Goal: Understand process/instructions: Learn how to perform a task or action

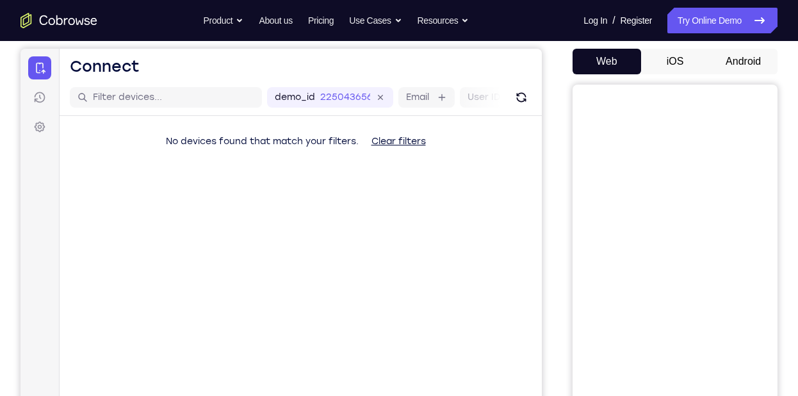
click at [735, 63] on button "Android" at bounding box center [743, 62] width 69 height 26
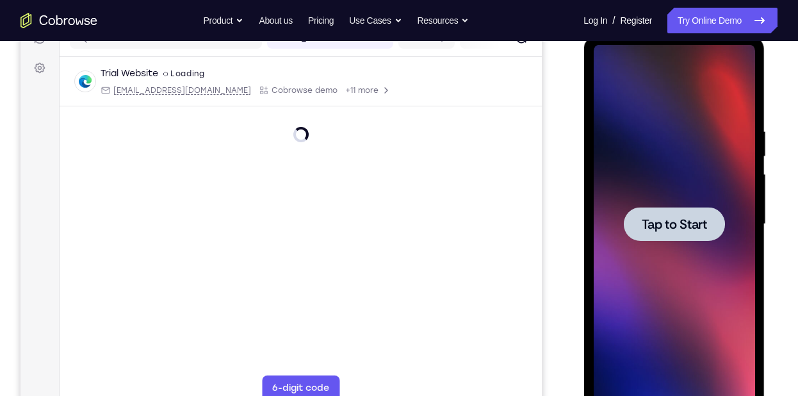
click at [659, 223] on span "Tap to Start" at bounding box center [673, 224] width 65 height 13
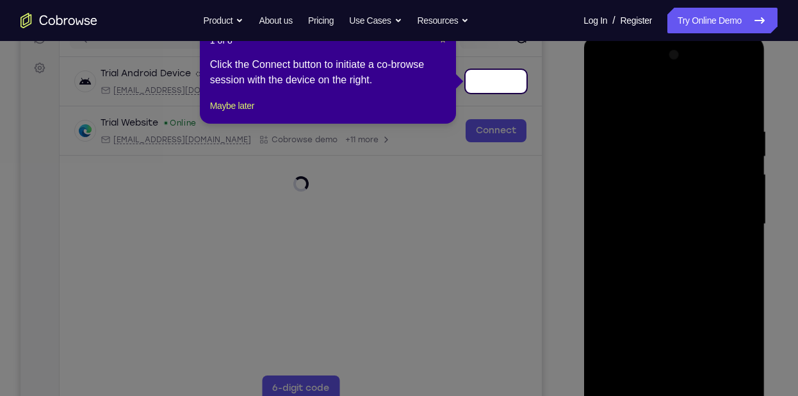
click at [445, 249] on icon at bounding box center [404, 198] width 808 height 396
click at [441, 42] on span "×" at bounding box center [443, 40] width 5 height 10
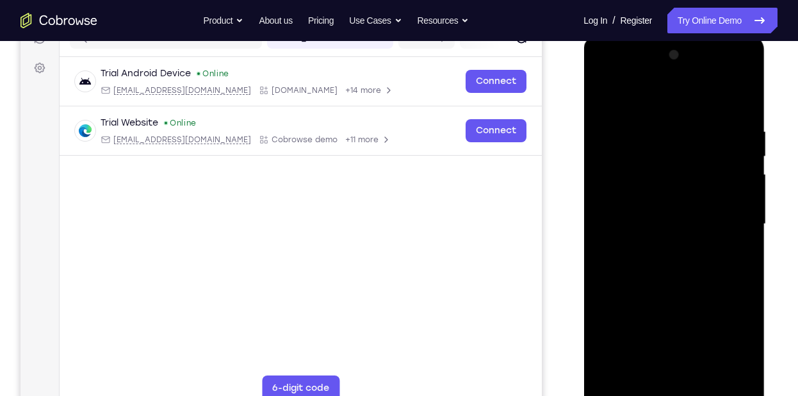
scroll to position [238, 0]
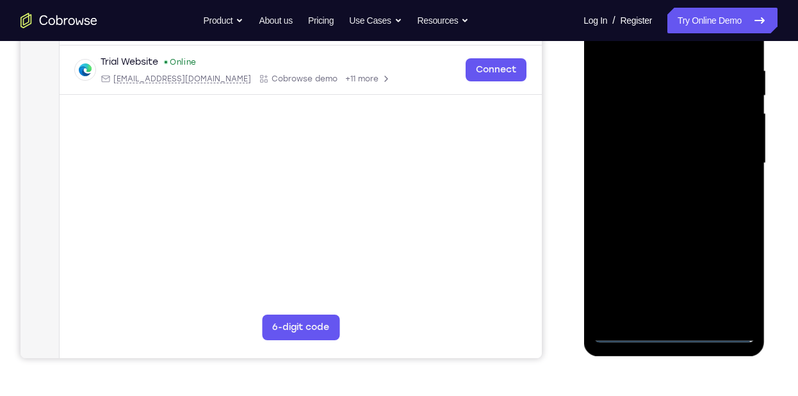
click at [676, 333] on div at bounding box center [673, 163] width 161 height 359
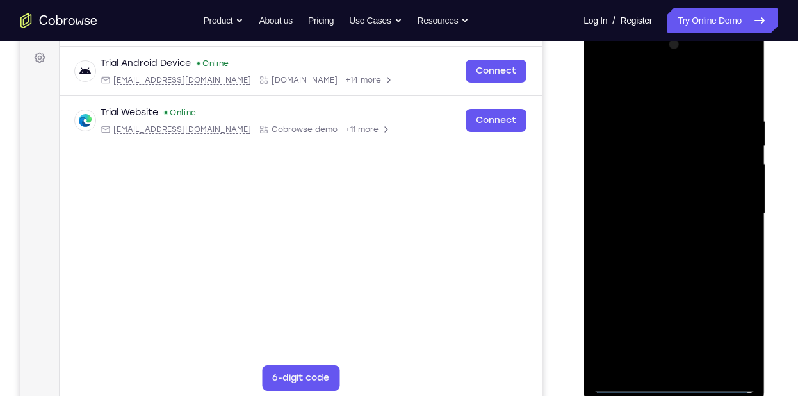
scroll to position [181, 0]
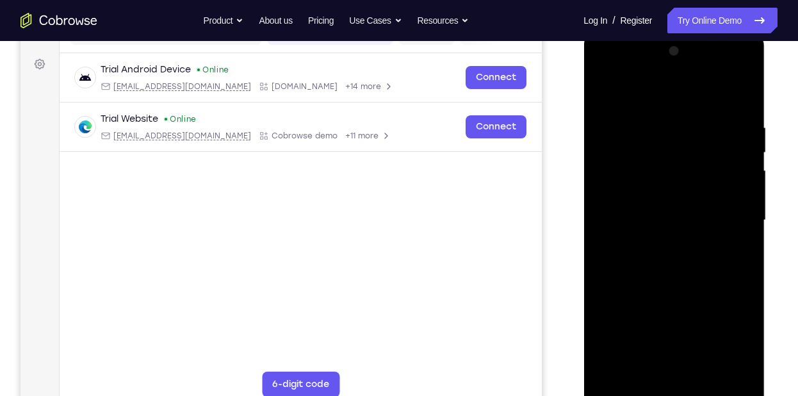
click at [721, 336] on div at bounding box center [673, 220] width 161 height 359
click at [647, 96] on div at bounding box center [673, 220] width 161 height 359
click at [730, 211] on div at bounding box center [673, 220] width 161 height 359
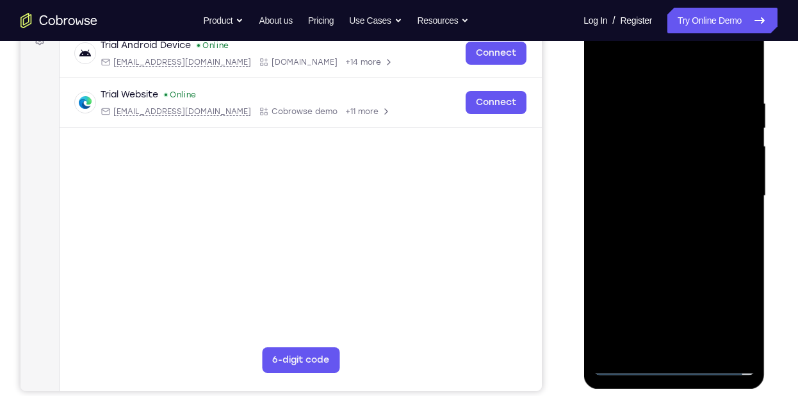
scroll to position [206, 0]
click at [655, 216] on div at bounding box center [673, 195] width 161 height 359
click at [679, 177] on div at bounding box center [673, 195] width 161 height 359
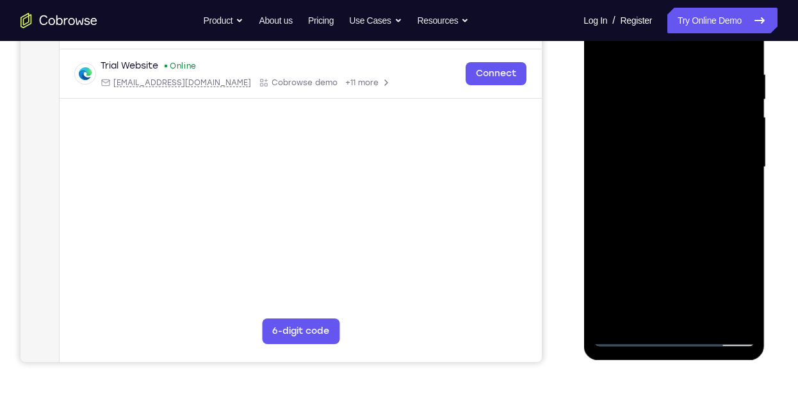
scroll to position [233, 0]
click at [609, 163] on div at bounding box center [673, 167] width 161 height 359
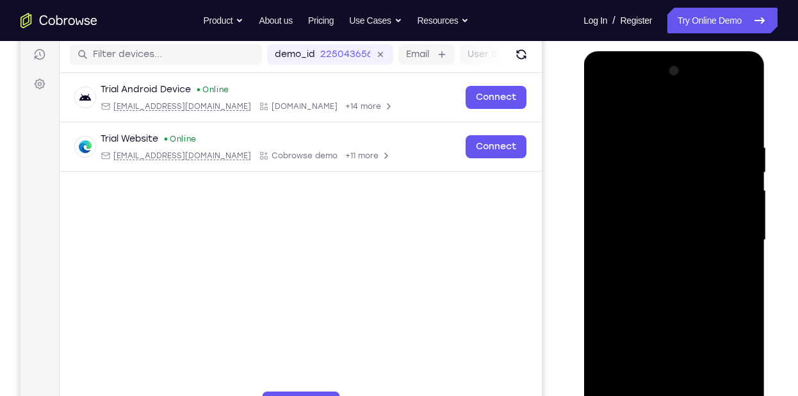
scroll to position [176, 0]
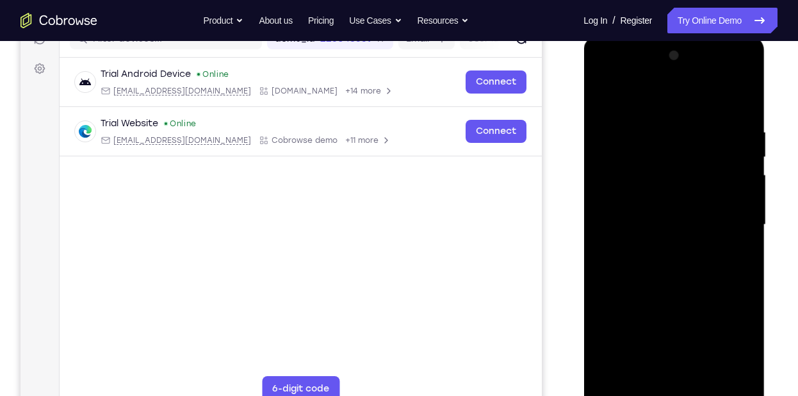
click at [703, 228] on div at bounding box center [673, 224] width 161 height 359
click at [686, 228] on div at bounding box center [673, 224] width 161 height 359
click at [608, 229] on div at bounding box center [673, 224] width 161 height 359
click at [632, 220] on div at bounding box center [673, 224] width 161 height 359
